Goal: Navigation & Orientation: Go to known website

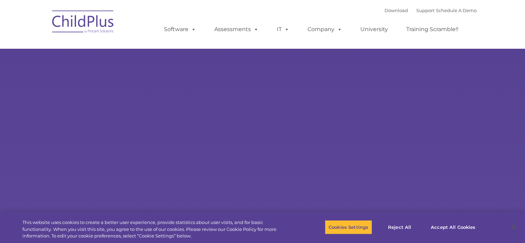
select select "MEDIUM"
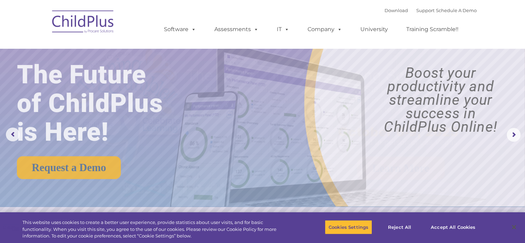
click at [79, 24] on img at bounding box center [83, 23] width 69 height 35
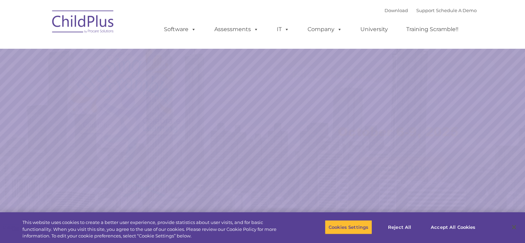
select select "MEDIUM"
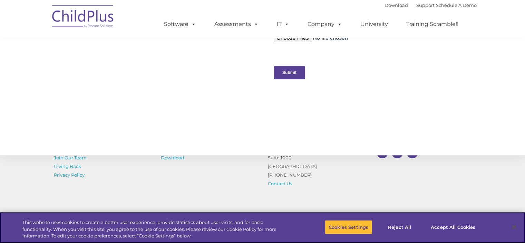
scroll to position [774, 0]
